Goal: Task Accomplishment & Management: Manage account settings

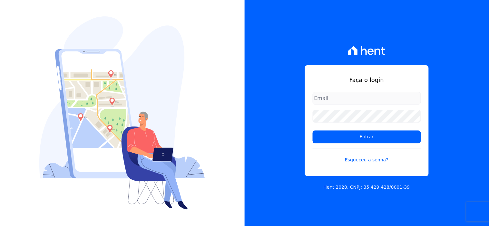
type input "[EMAIL_ADDRESS][DOMAIN_NAME]"
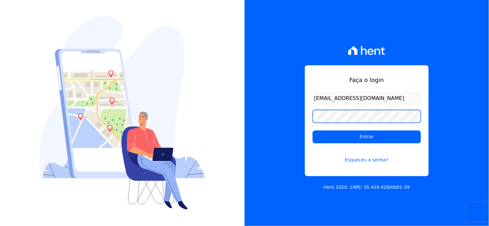
click at [313, 131] on input "Entrar" at bounding box center [367, 137] width 108 height 13
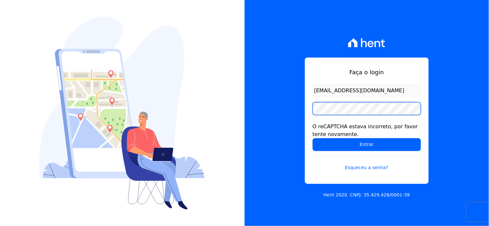
click at [313, 139] on input "Entrar" at bounding box center [367, 145] width 108 height 13
